Goal: Task Accomplishment & Management: Complete application form

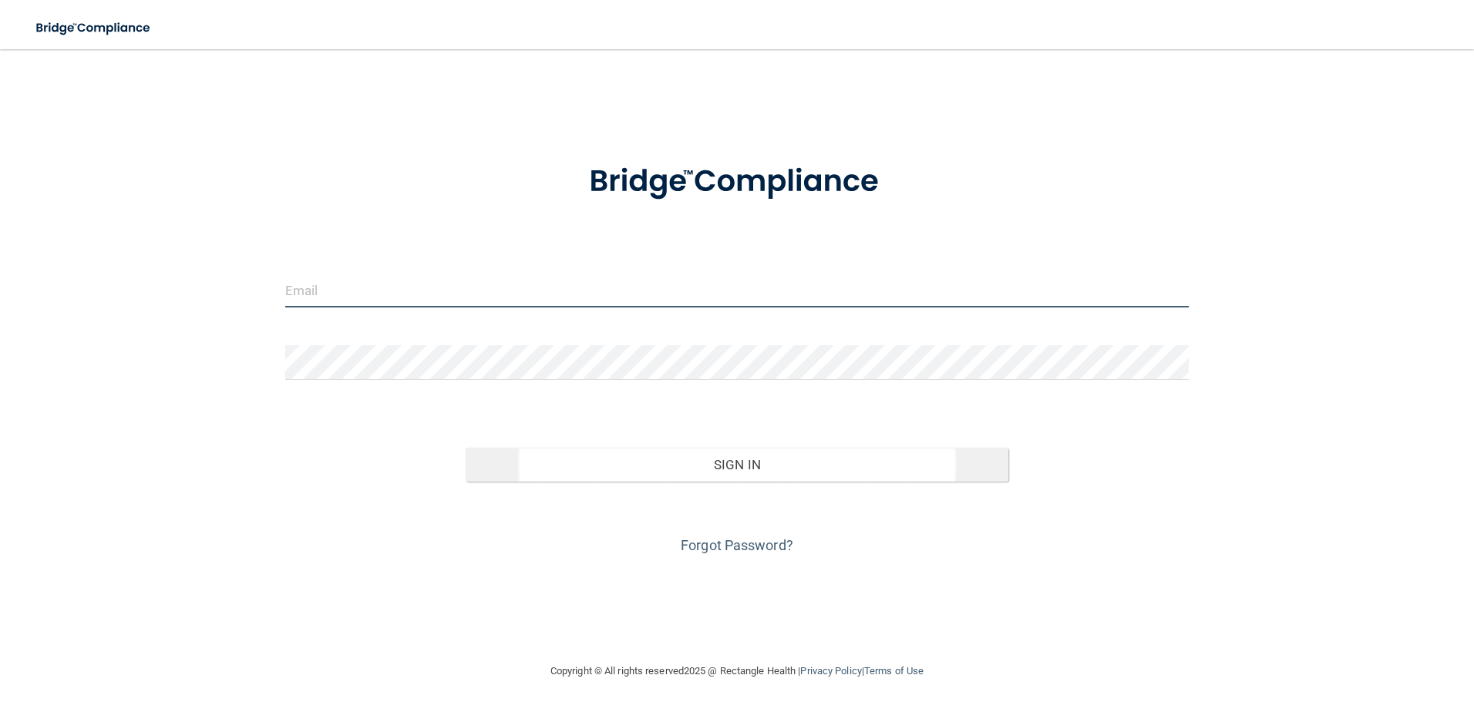
type input "[PERSON_NAME][EMAIL_ADDRESS][DOMAIN_NAME]"
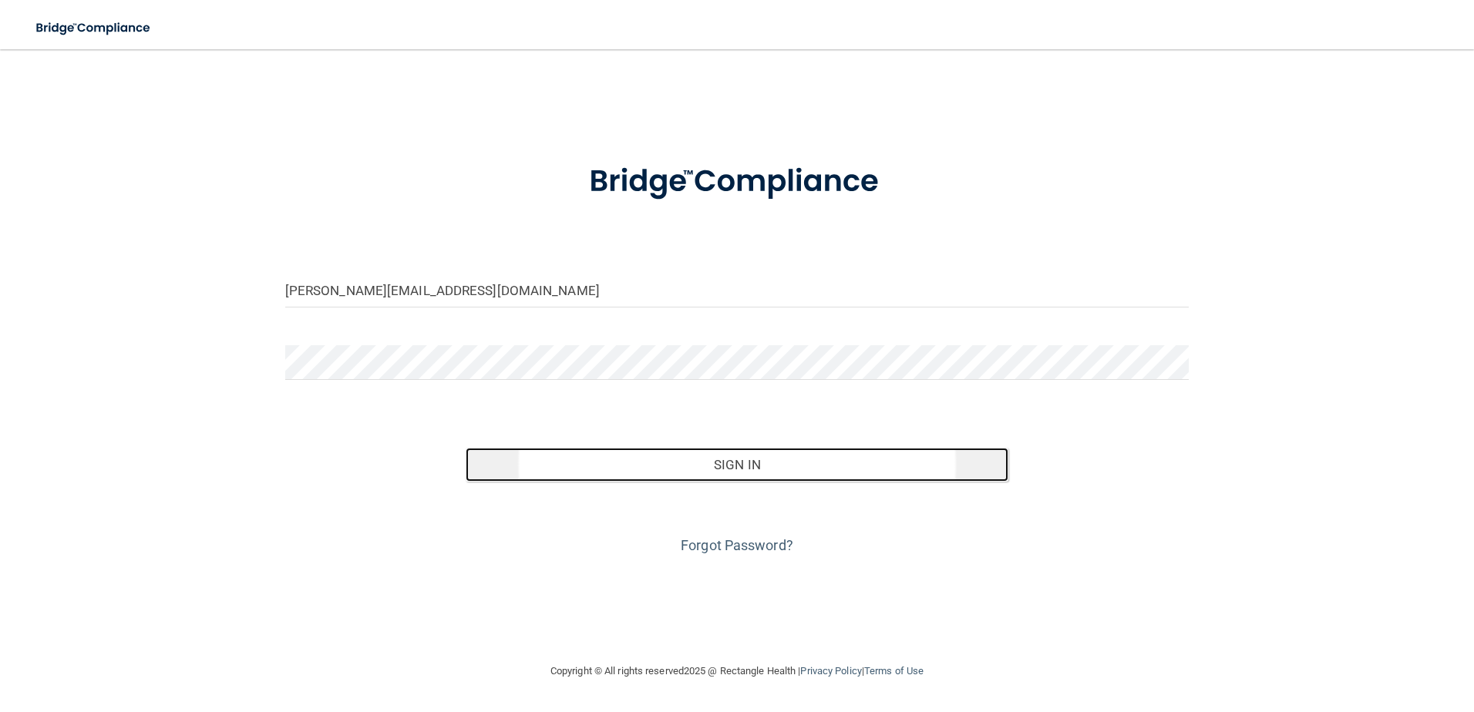
click at [710, 469] on button "Sign In" at bounding box center [736, 465] width 543 height 34
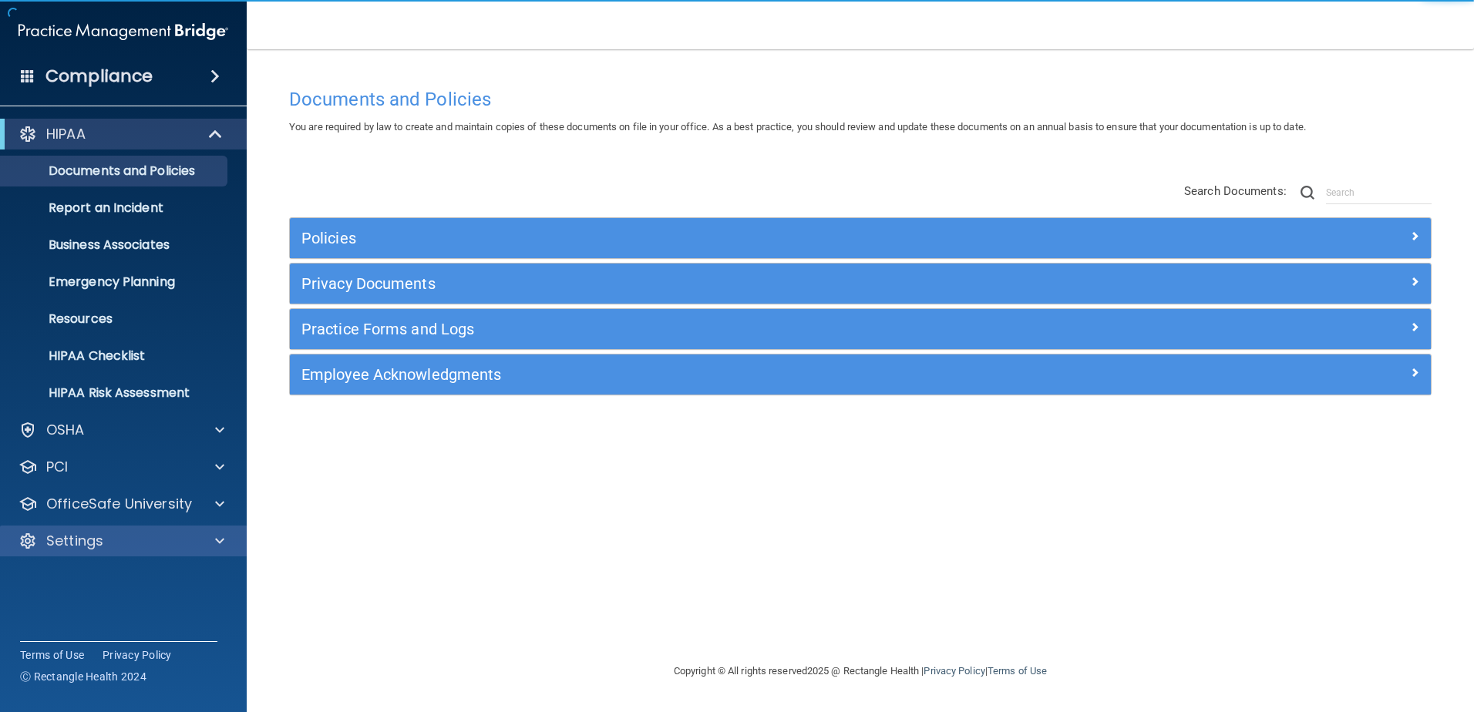
click at [150, 538] on div "Settings" at bounding box center [102, 541] width 191 height 18
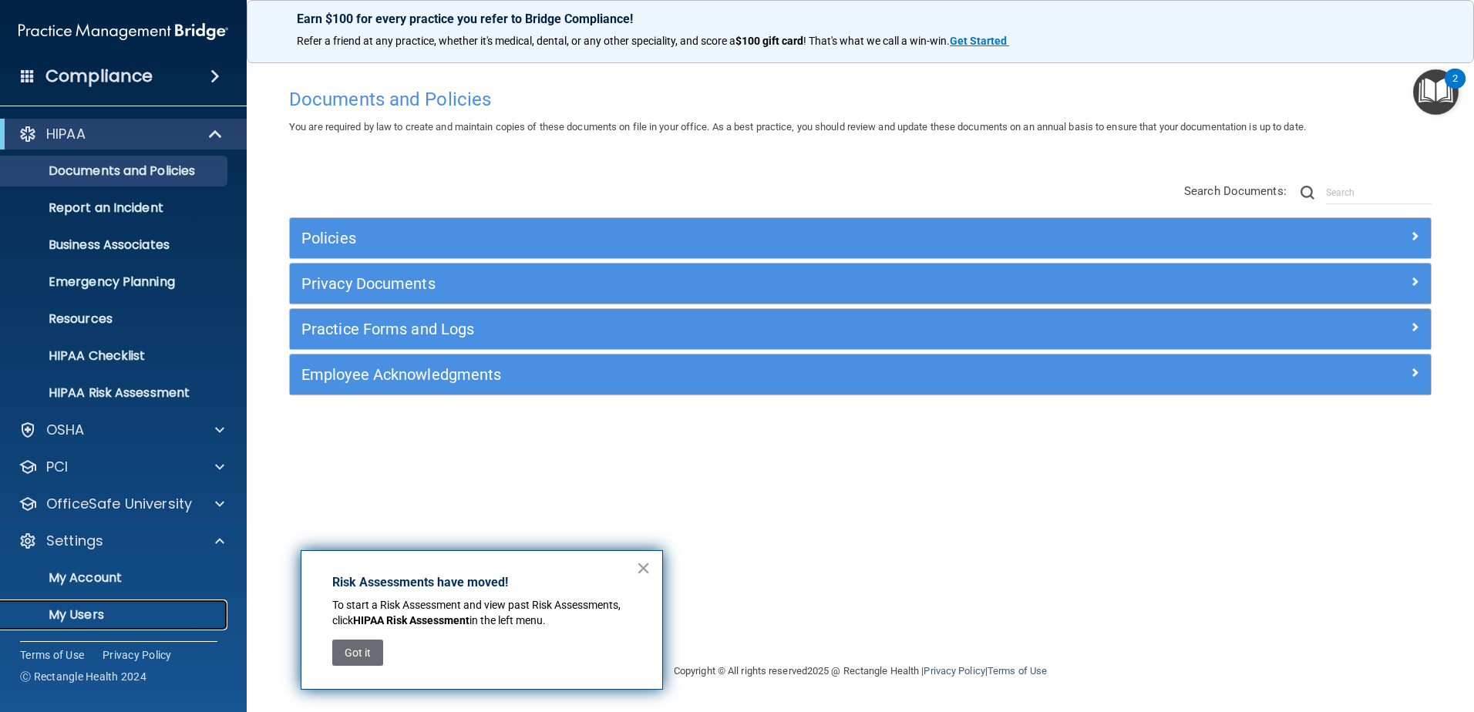
click at [89, 613] on p "My Users" at bounding box center [115, 614] width 210 height 15
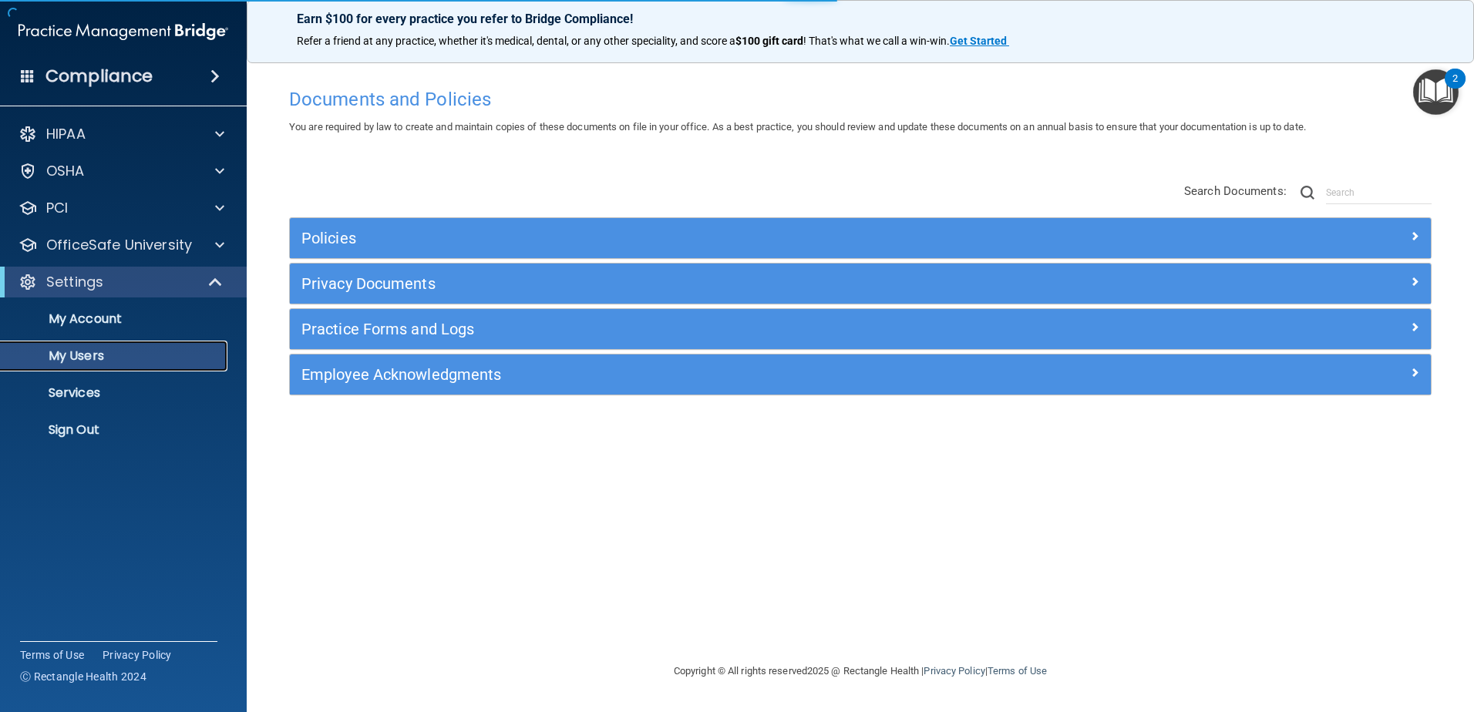
select select "20"
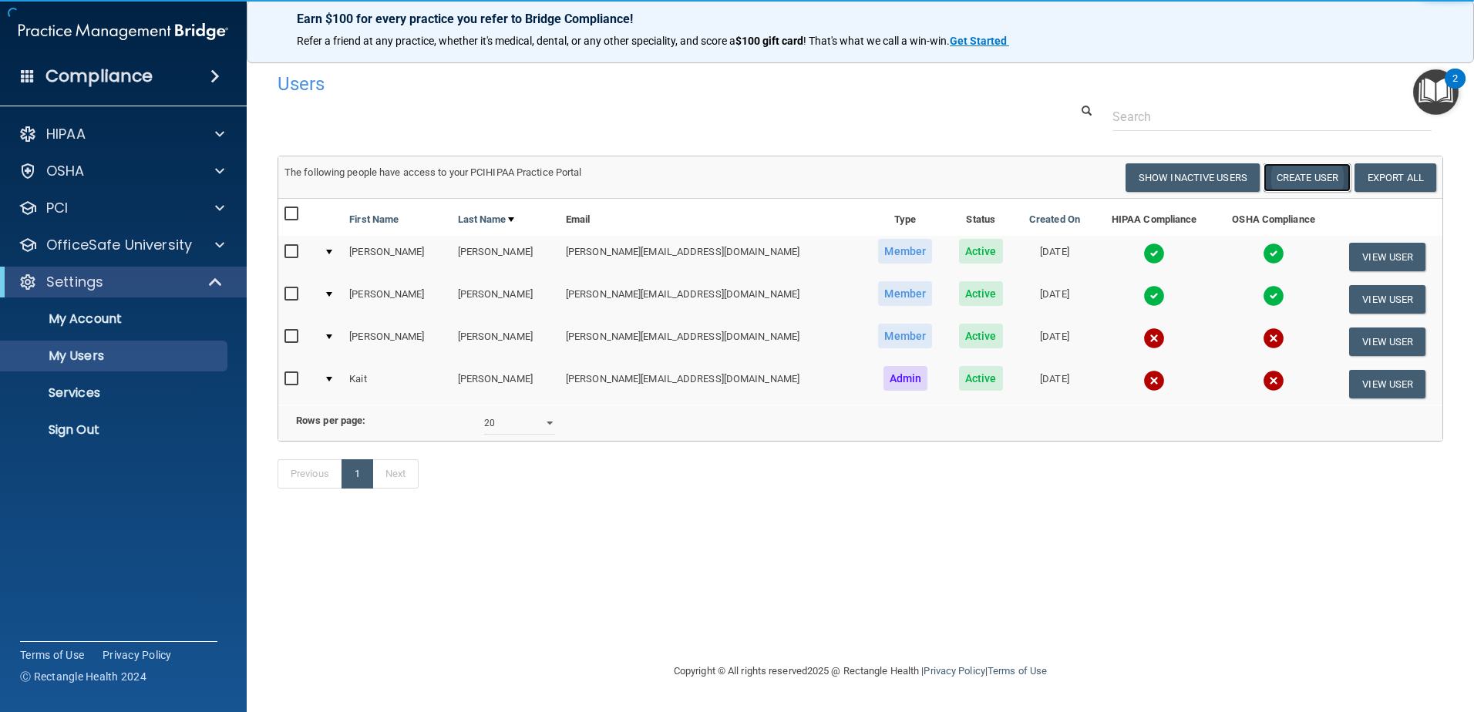
click at [1328, 178] on button "Create User" at bounding box center [1306, 177] width 87 height 29
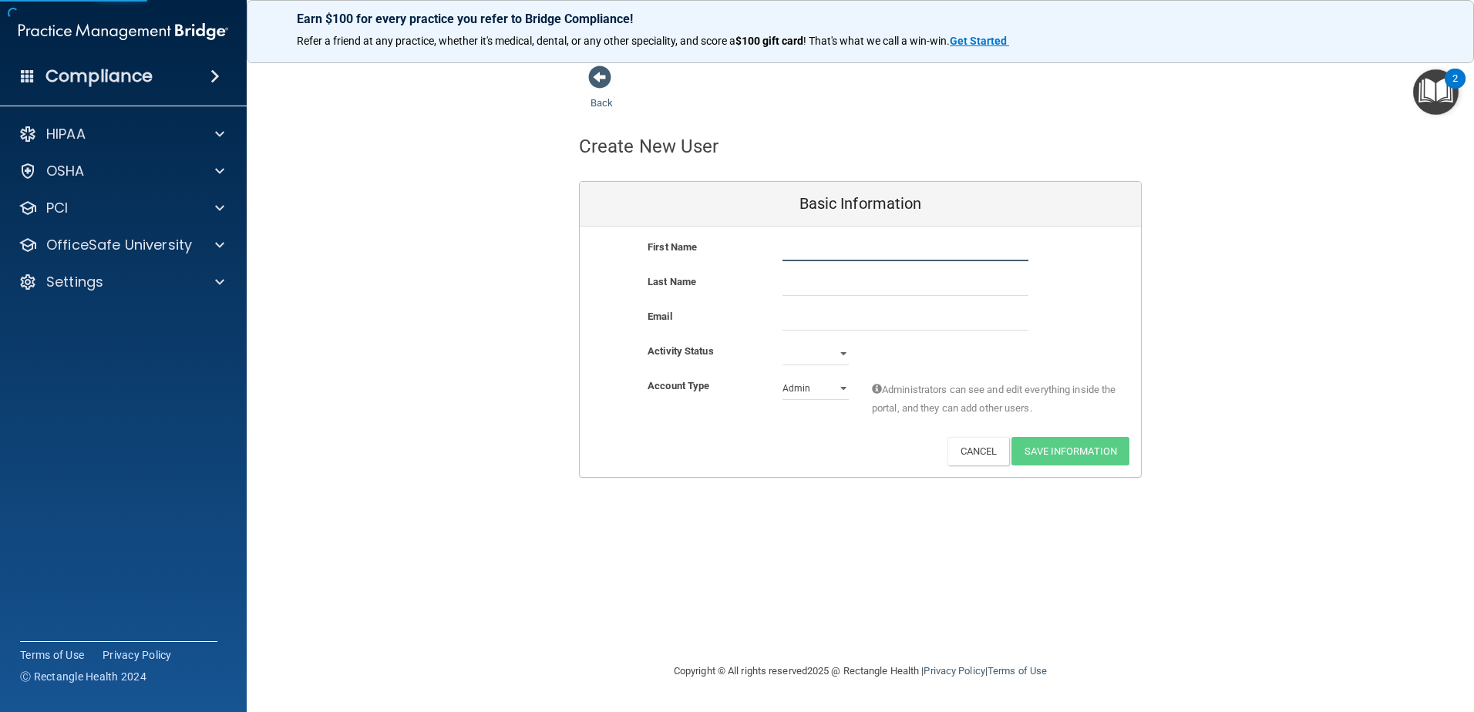
click at [870, 254] on input "text" at bounding box center [905, 249] width 246 height 23
type input "[PERSON_NAME]"
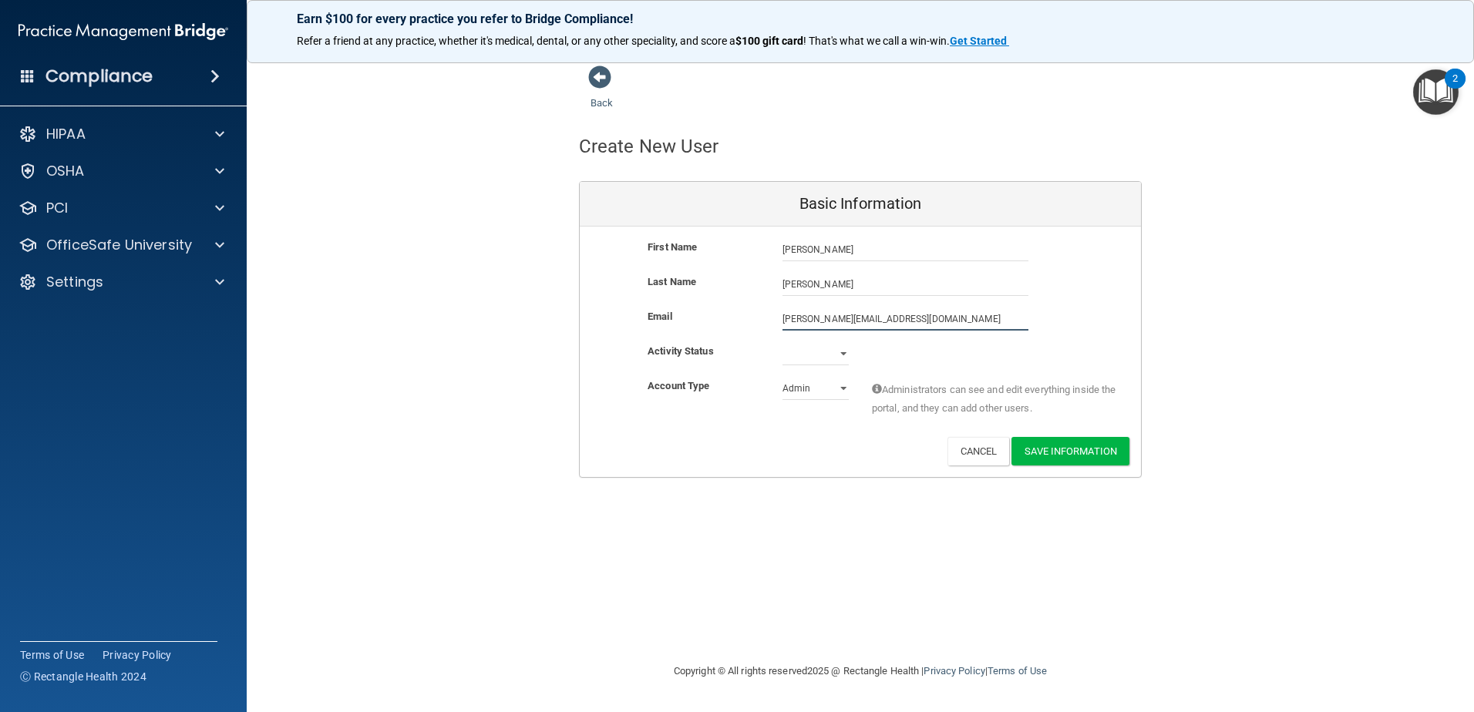
type input "[PERSON_NAME][EMAIL_ADDRESS][DOMAIN_NAME]"
click at [815, 358] on select "Active Inactive" at bounding box center [815, 353] width 66 height 23
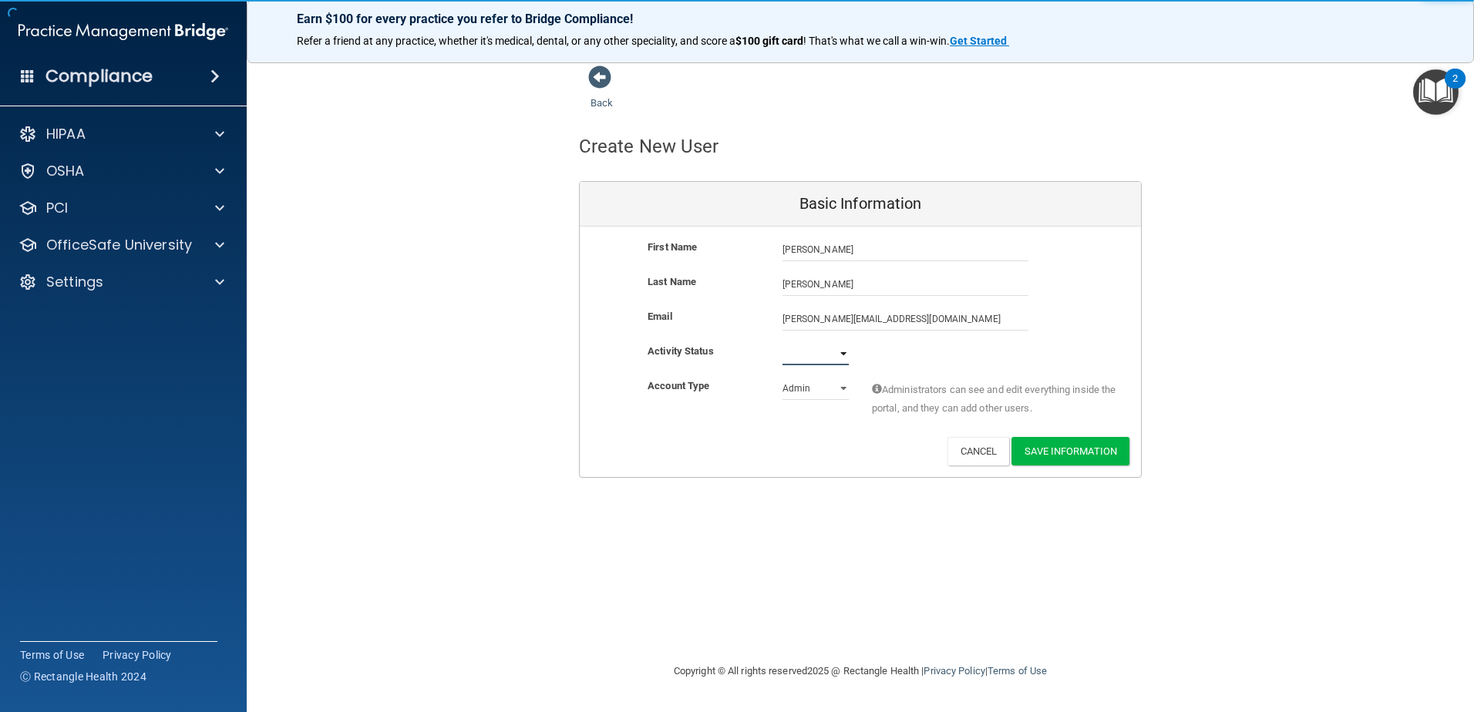
select select "active"
click at [782, 342] on select "Active Inactive" at bounding box center [815, 353] width 66 height 23
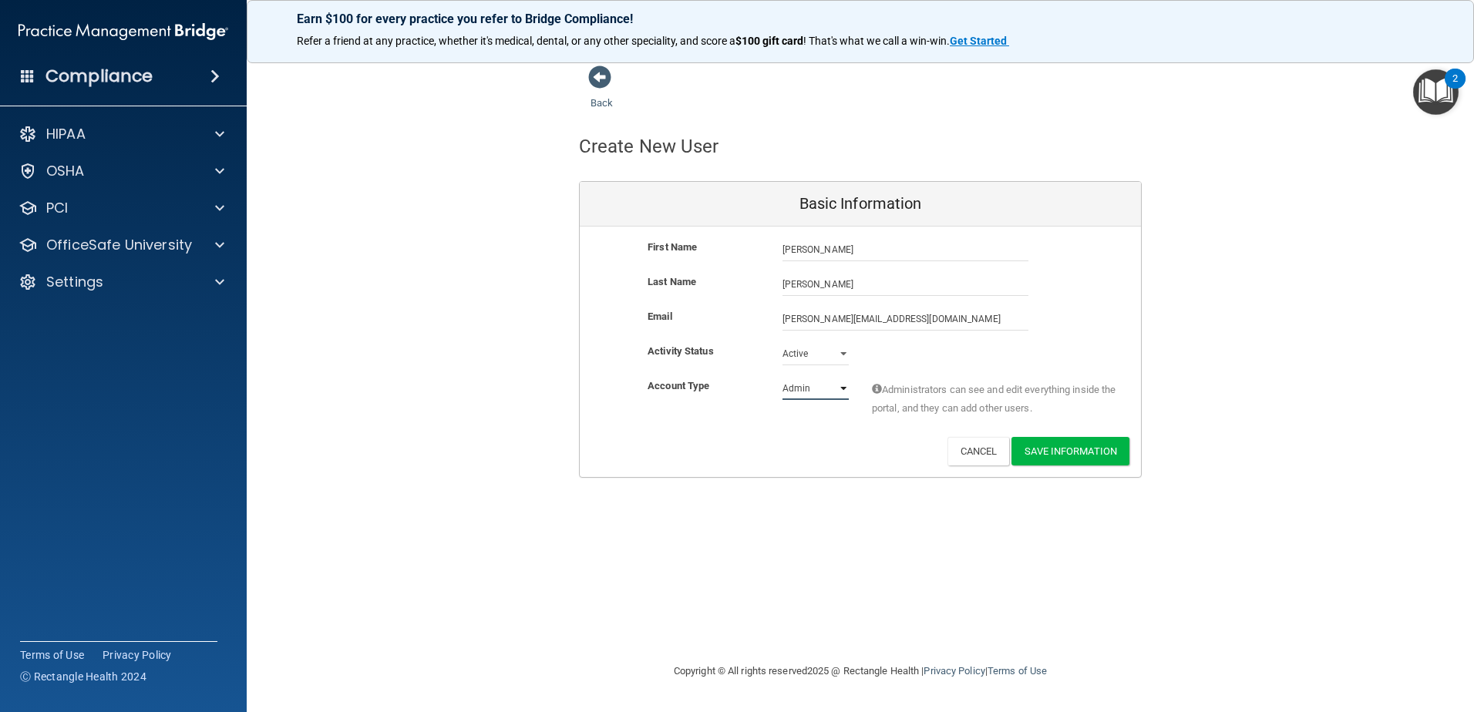
click at [813, 388] on select "Admin Member" at bounding box center [815, 388] width 66 height 23
select select "practice_member"
click at [782, 377] on select "Admin Member" at bounding box center [815, 388] width 66 height 23
drag, startPoint x: 1117, startPoint y: 447, endPoint x: 1099, endPoint y: 451, distance: 18.9
click at [1106, 451] on button "Save Information" at bounding box center [1070, 451] width 118 height 29
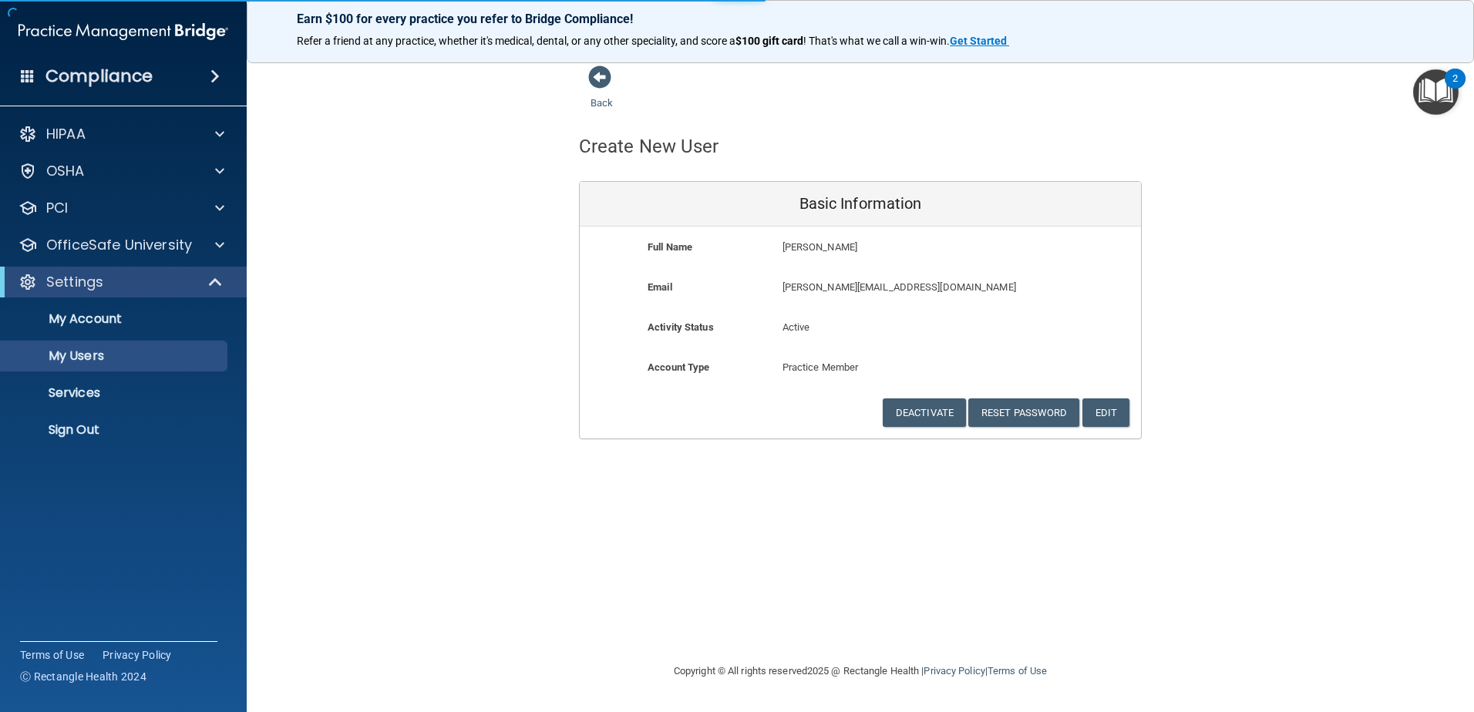
select select "20"
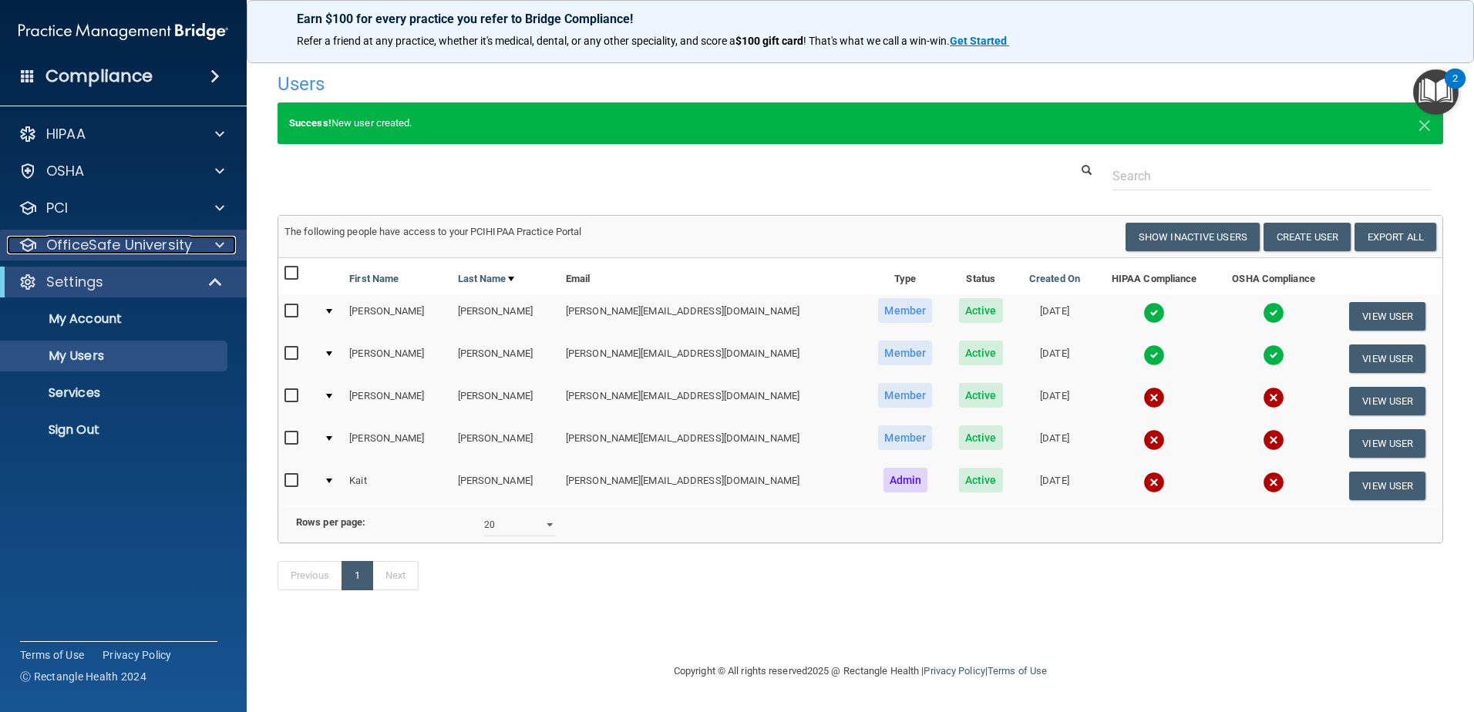
click at [125, 250] on p "OfficeSafe University" at bounding box center [119, 245] width 146 height 18
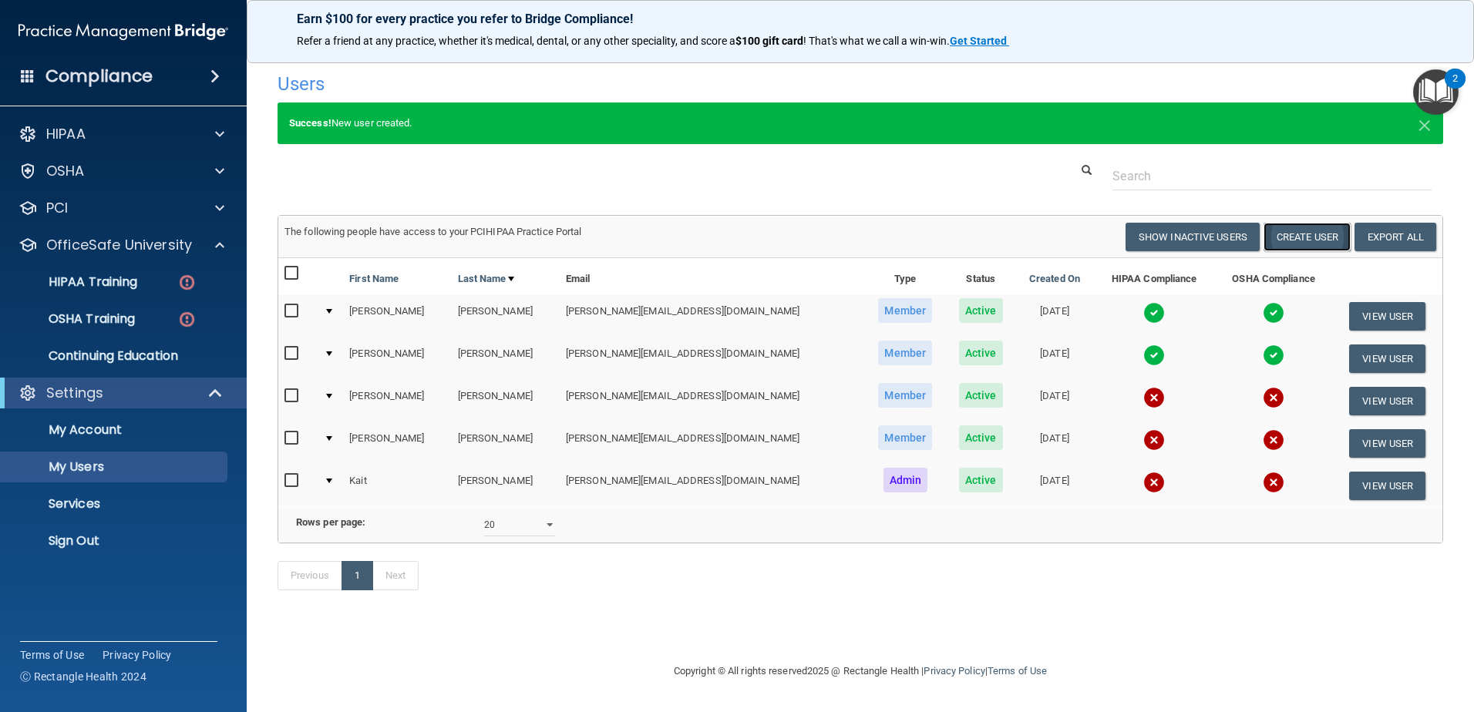
click at [1319, 236] on button "Create User" at bounding box center [1306, 237] width 87 height 29
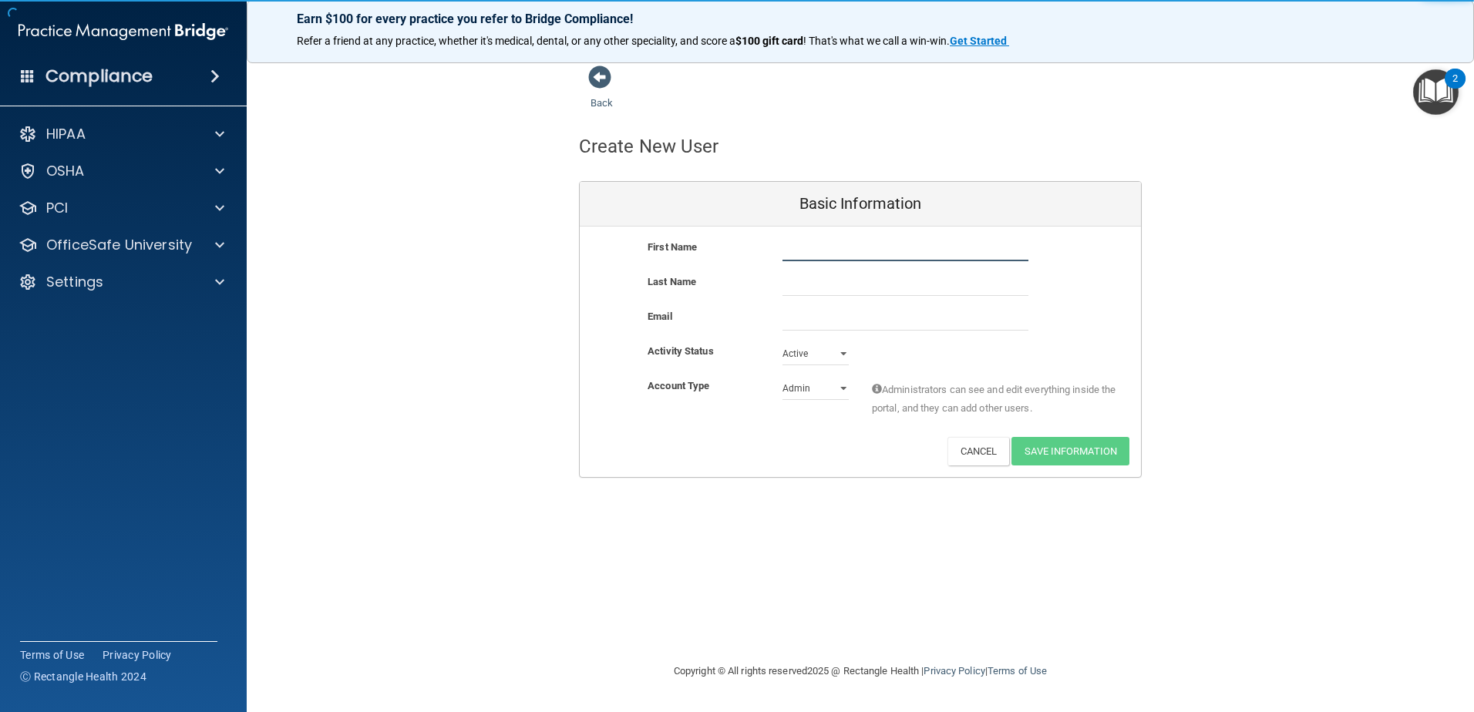
click at [857, 256] on input "text" at bounding box center [905, 249] width 246 height 23
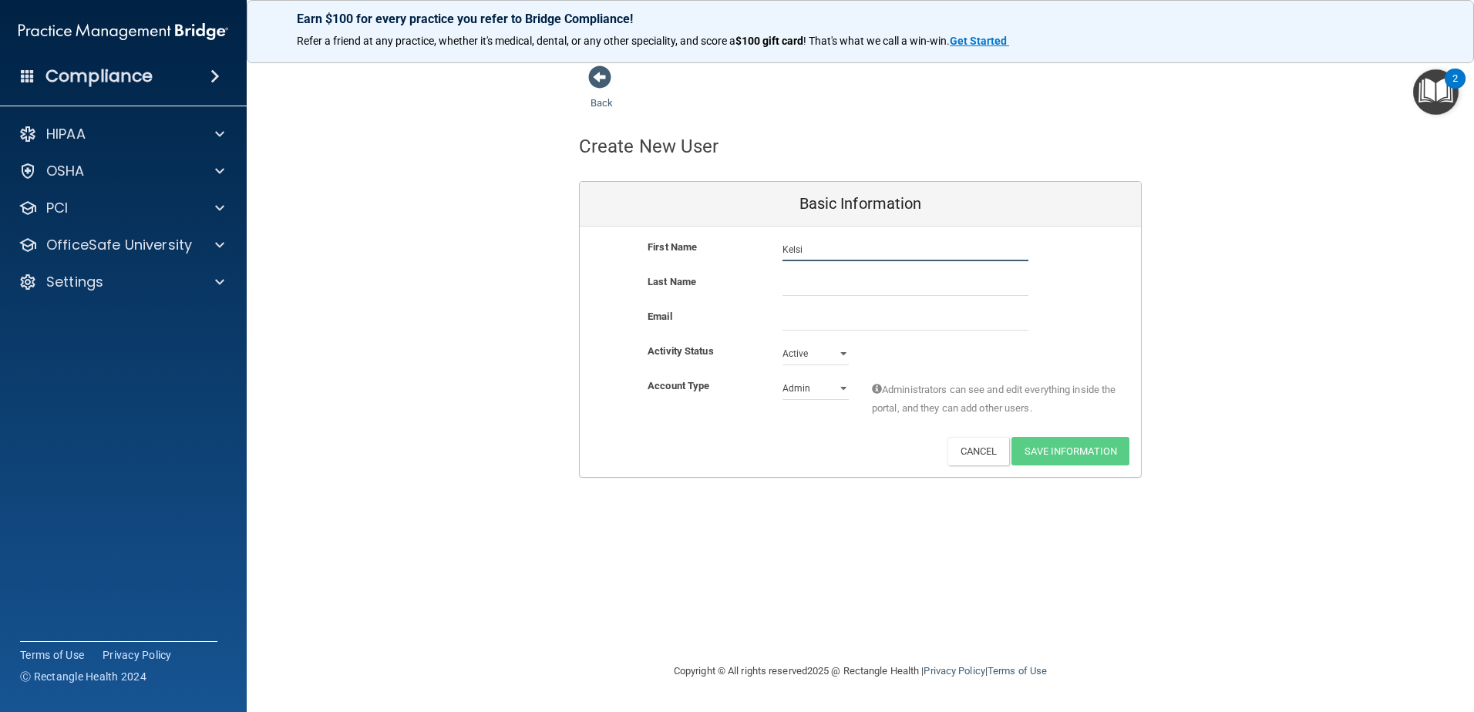
type input "Kelsi"
type input "Bogus"
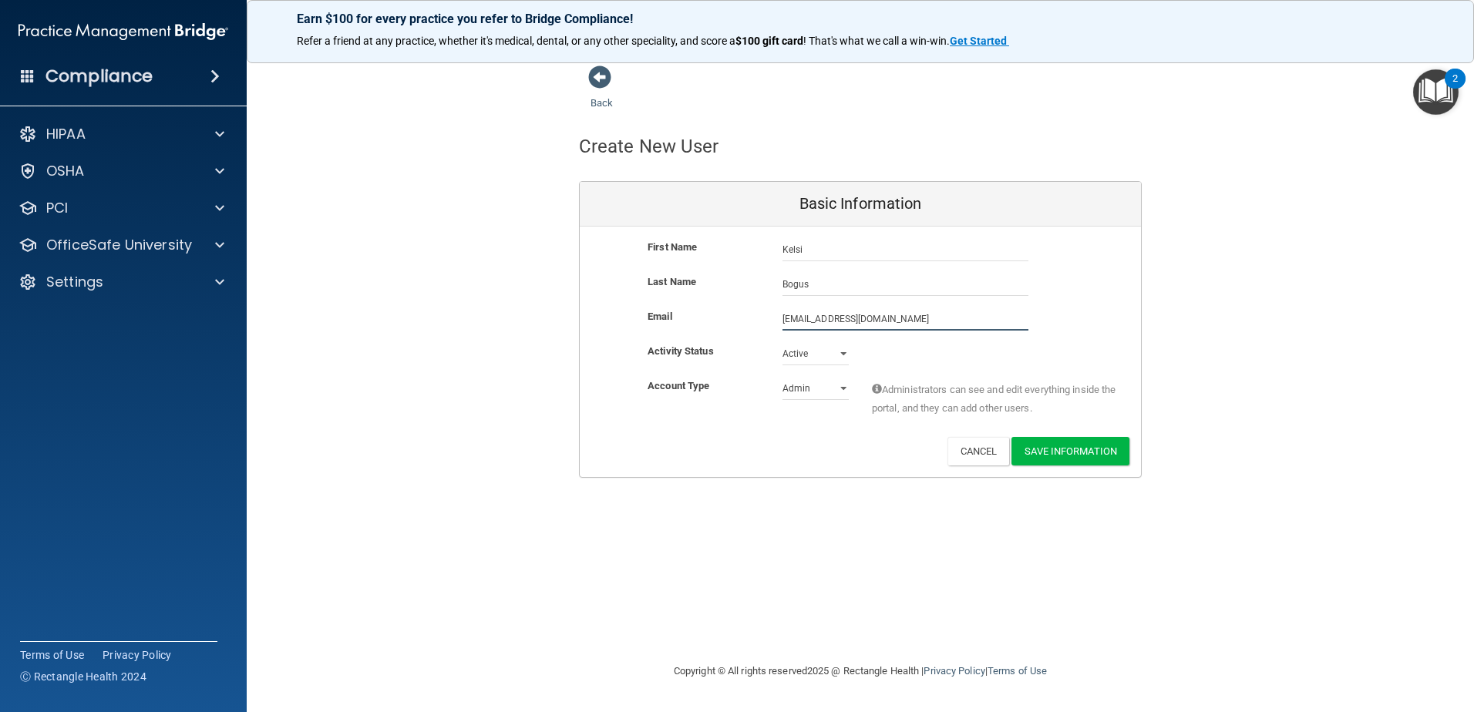
type input "[EMAIL_ADDRESS][DOMAIN_NAME]"
click at [806, 388] on select "Admin Member" at bounding box center [815, 388] width 66 height 23
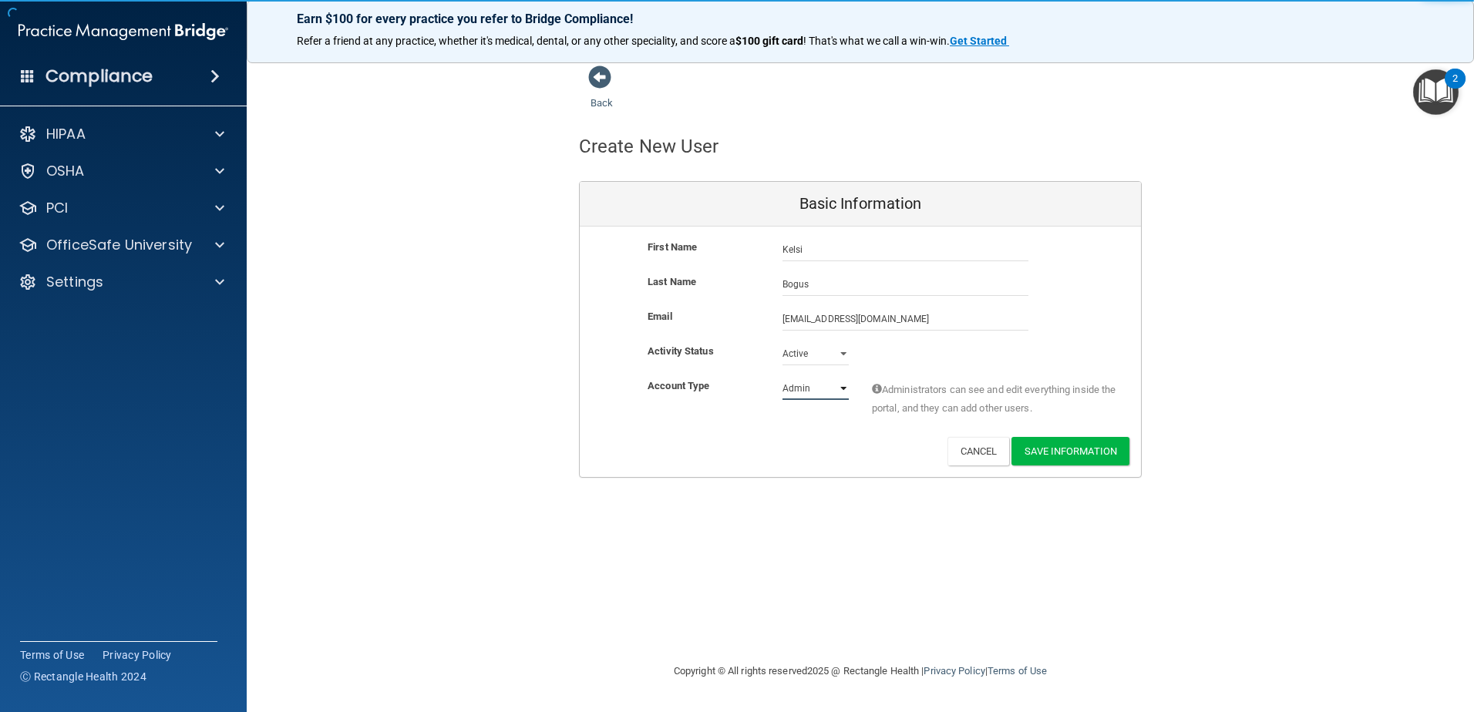
select select "practice_member"
click at [782, 377] on select "Admin Member" at bounding box center [815, 388] width 66 height 23
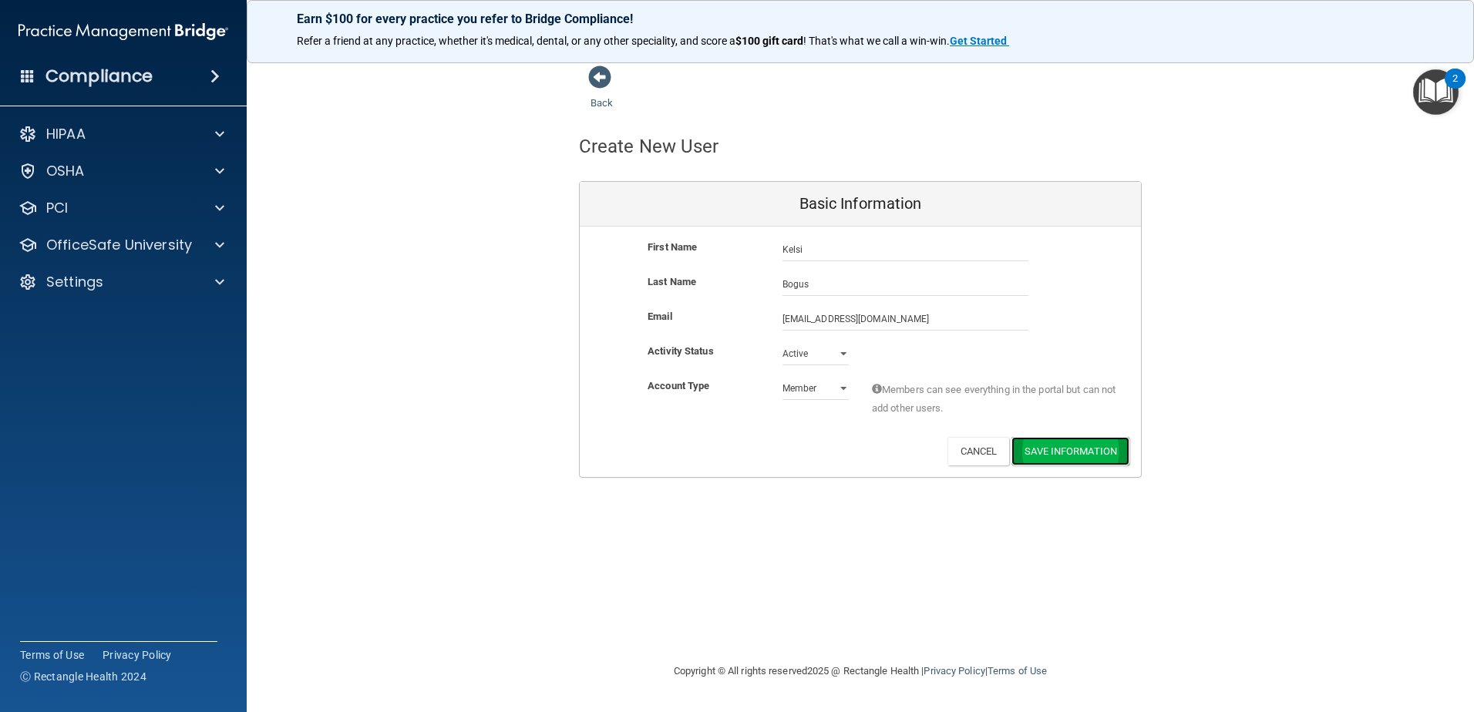
click at [1104, 459] on button "Save Information" at bounding box center [1070, 451] width 118 height 29
